Goal: Navigation & Orientation: Find specific page/section

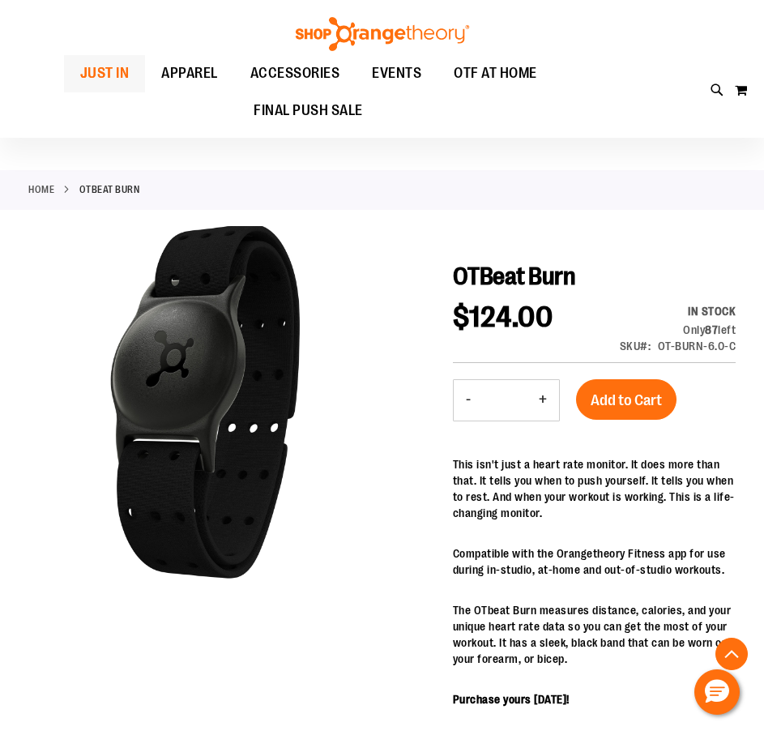
scroll to position [972, 0]
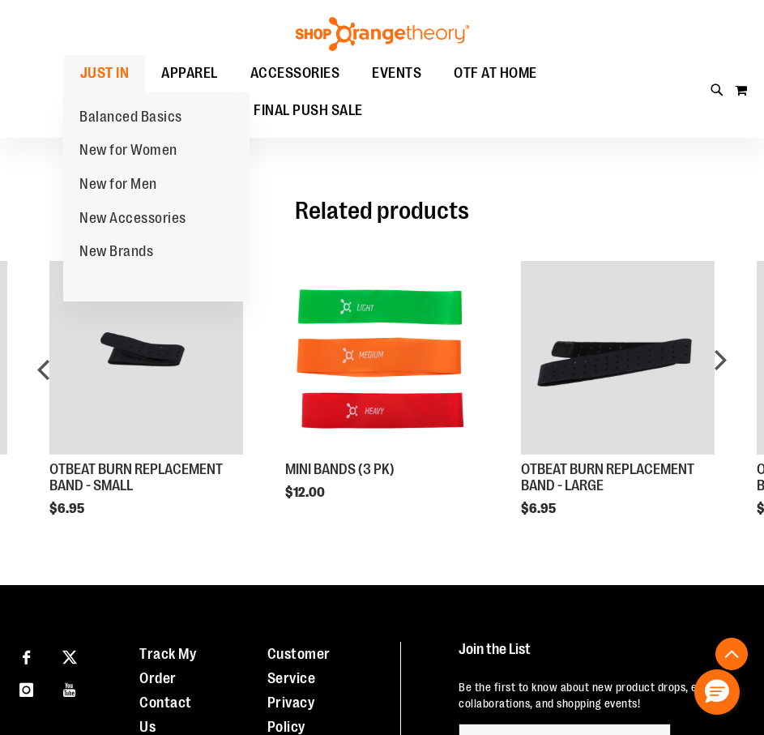
click at [125, 77] on span "JUST IN" at bounding box center [104, 73] width 49 height 36
click at [111, 157] on span "New for Women" at bounding box center [128, 152] width 98 height 20
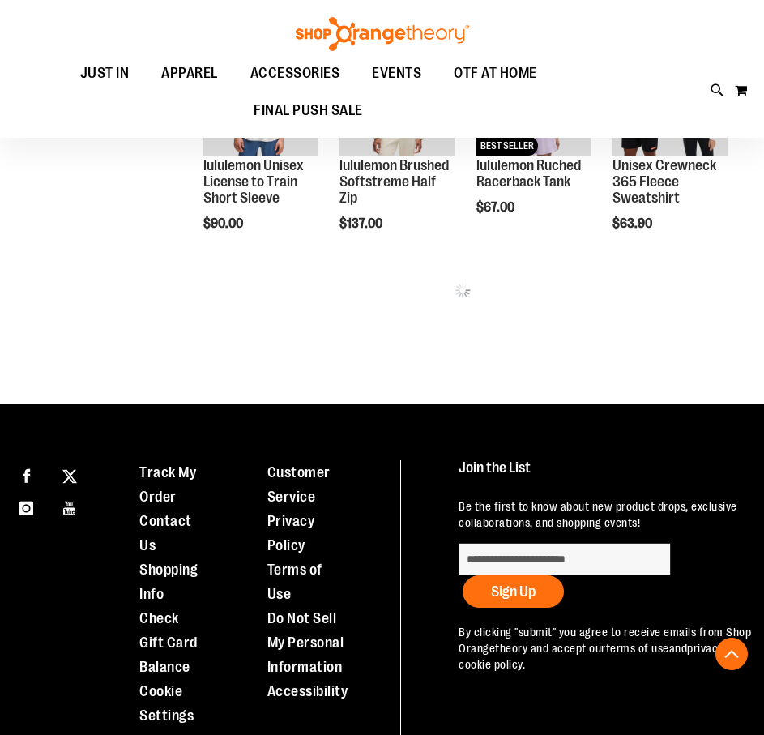
scroll to position [511, 0]
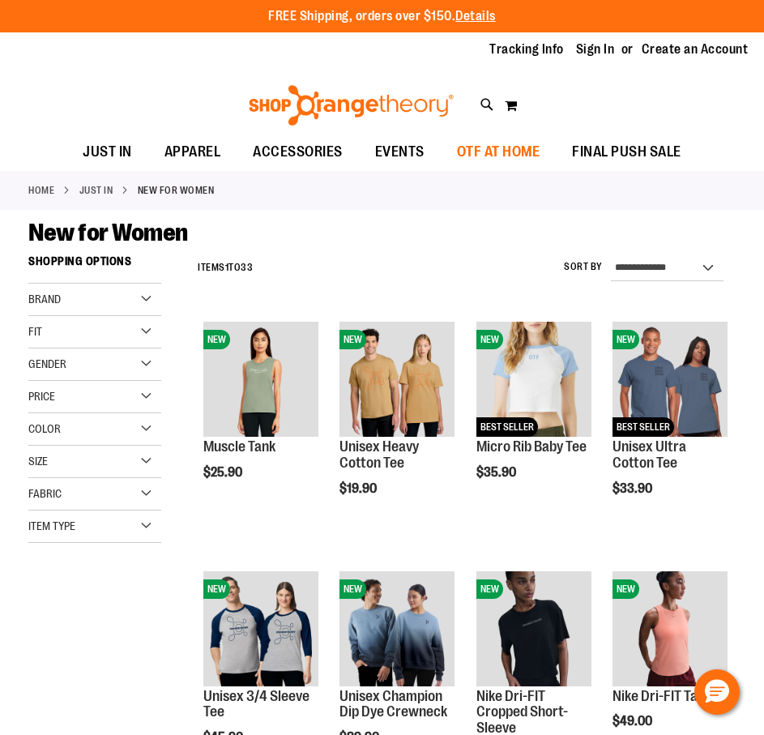
click at [468, 150] on span "OTF AT HOME" at bounding box center [498, 152] width 83 height 36
